Goal: Check status

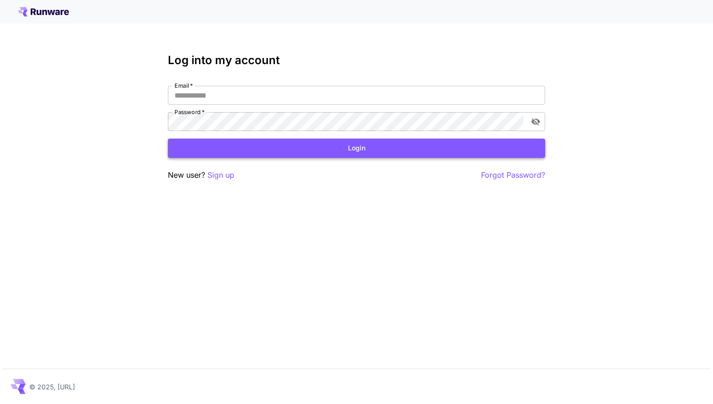
type input "**********"
click at [303, 153] on button "Login" at bounding box center [356, 148] width 377 height 19
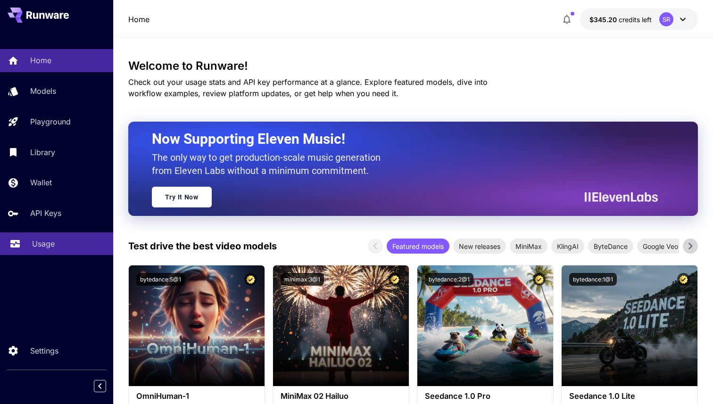
click at [77, 243] on div "Usage" at bounding box center [69, 243] width 74 height 11
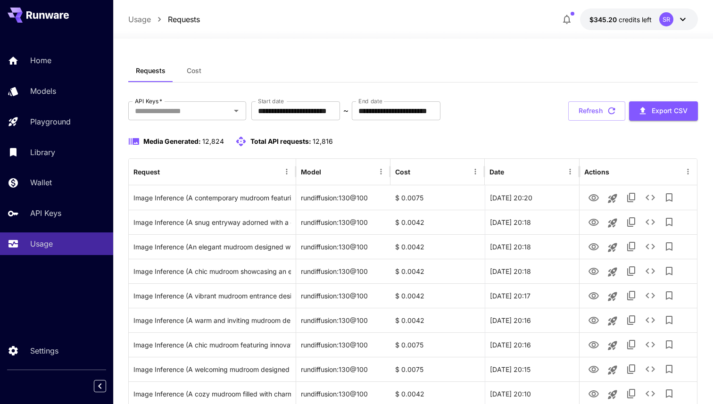
click at [201, 66] on button "Cost" at bounding box center [194, 70] width 42 height 23
